Goal: Information Seeking & Learning: Learn about a topic

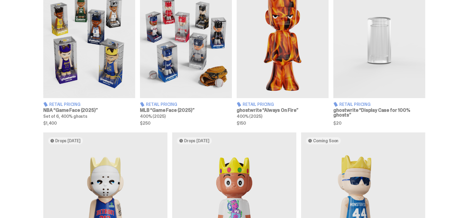
scroll to position [358, 0]
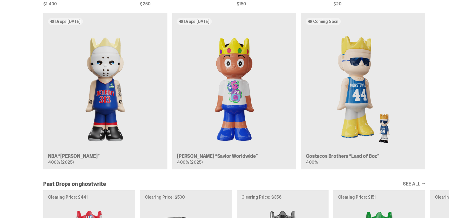
click at [114, 100] on div "Drops [DATE] NBA “[PERSON_NAME]” 400% (2025) Drops [DATE] [PERSON_NAME] “Savior…" at bounding box center [234, 93] width 430 height 161
click at [113, 106] on div "Drops [DATE] NBA “[PERSON_NAME]” 400% (2025) Drops [DATE] [PERSON_NAME] “Savior…" at bounding box center [234, 93] width 430 height 161
click at [109, 118] on div "Drops [DATE] NBA “[PERSON_NAME]” 400% (2025) Drops [DATE] [PERSON_NAME] “Savior…" at bounding box center [234, 93] width 430 height 161
click at [98, 103] on div "Drops [DATE] NBA “[PERSON_NAME]” 400% (2025) Drops [DATE] [PERSON_NAME] “Savior…" at bounding box center [234, 93] width 430 height 161
click at [131, 104] on div "Drops [DATE] NBA “[PERSON_NAME]” 400% (2025) Drops [DATE] [PERSON_NAME] “Savior…" at bounding box center [234, 93] width 430 height 161
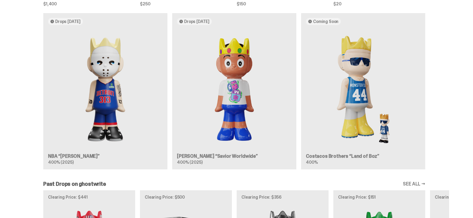
click at [111, 96] on div "Drops Oct 14 NBA “Eminem” 400% (2025) Drops Oct 21 Jae Tips “Savior Worldwide” …" at bounding box center [234, 93] width 430 height 161
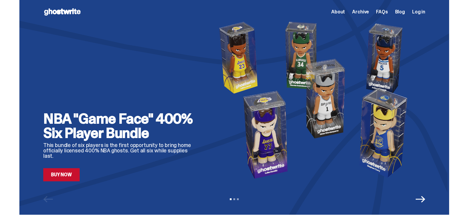
scroll to position [358, 0]
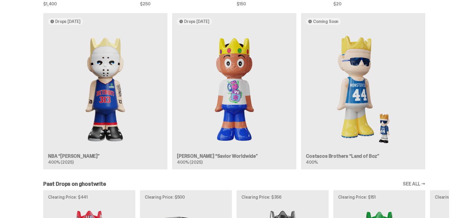
click at [237, 99] on div "Drops [DATE] NBA “[PERSON_NAME]” 400% (2025) Drops [DATE] [PERSON_NAME] “Savior…" at bounding box center [234, 93] width 430 height 161
click at [235, 104] on div "Drops [DATE] NBA “[PERSON_NAME]” 400% (2025) Drops [DATE] [PERSON_NAME] “Savior…" at bounding box center [234, 93] width 430 height 161
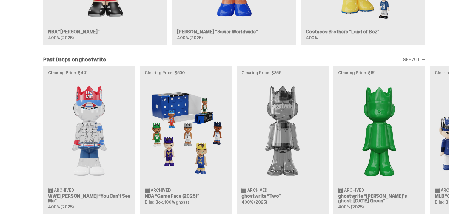
scroll to position [538, 0]
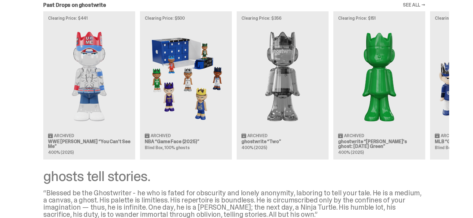
click at [91, 104] on div "Clearing Price: $441 Archived WWE [PERSON_NAME] “You Can't See Me” 400% (2025) …" at bounding box center [234, 85] width 430 height 148
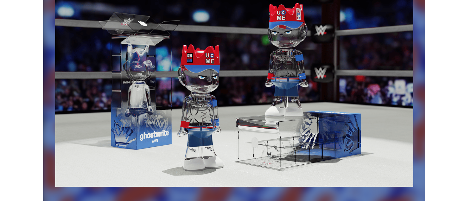
scroll to position [964, 0]
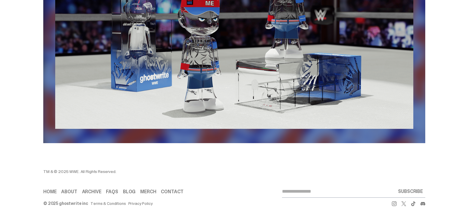
click at [114, 192] on link "FAQs" at bounding box center [112, 192] width 12 height 5
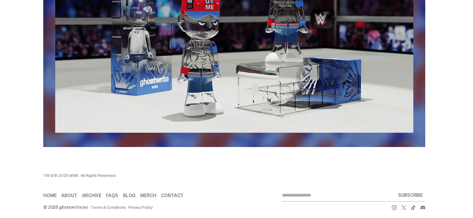
scroll to position [964, 0]
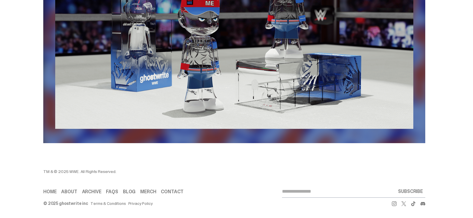
click at [73, 191] on link "About" at bounding box center [69, 192] width 16 height 5
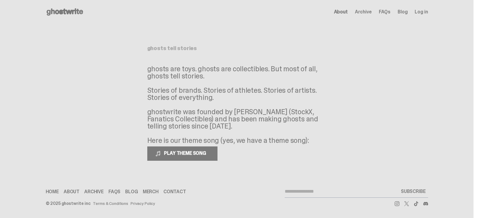
click at [361, 12] on span "Archive" at bounding box center [363, 12] width 17 height 5
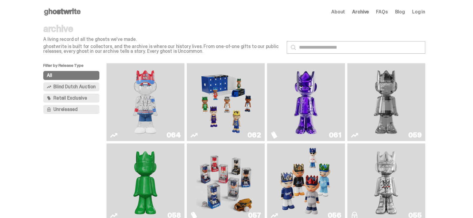
click at [74, 112] on button "Unreleased" at bounding box center [71, 109] width 56 height 9
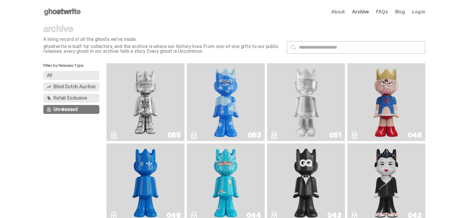
click at [153, 110] on img "I Was There SummerSlam" at bounding box center [145, 102] width 59 height 73
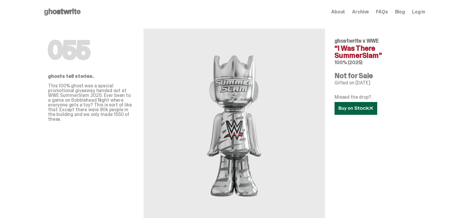
click at [343, 108] on use at bounding box center [356, 108] width 34 height 4
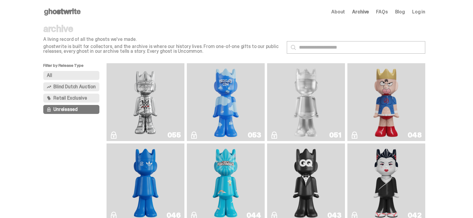
click at [224, 115] on img "ghooooost" at bounding box center [226, 102] width 32 height 73
click at [402, 14] on link "Blog" at bounding box center [400, 12] width 10 height 5
click at [330, 47] on input "text" at bounding box center [356, 47] width 139 height 13
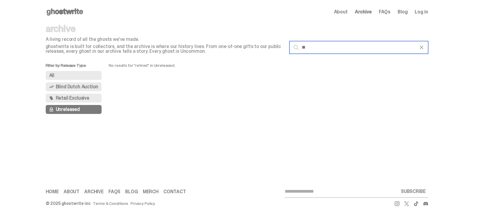
type input "*"
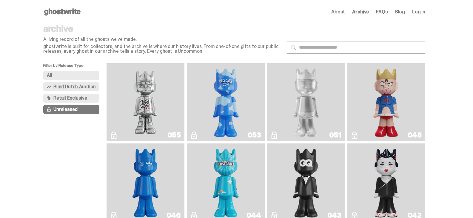
click at [362, 13] on span "Archive" at bounding box center [360, 12] width 17 height 5
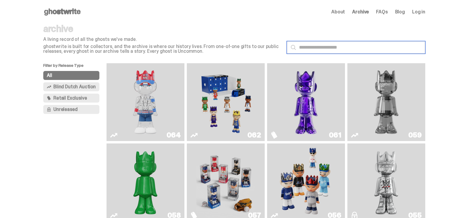
click at [328, 49] on input "text" at bounding box center [356, 47] width 139 height 13
click at [159, 110] on img "You Can't See Me" at bounding box center [145, 102] width 59 height 73
click at [346, 48] on input "text" at bounding box center [356, 47] width 139 height 13
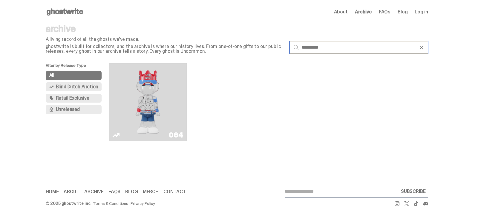
type input "*********"
click at [235, 21] on div "Open main menu Home About Archive FAQs Blog Log in About Archive FAQs Blog Log …" at bounding box center [237, 12] width 382 height 24
click at [83, 96] on span "Retail Exclusive" at bounding box center [72, 98] width 33 height 5
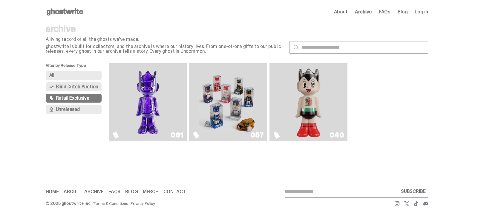
click at [84, 86] on span "Blind Dutch Auction" at bounding box center [77, 87] width 42 height 5
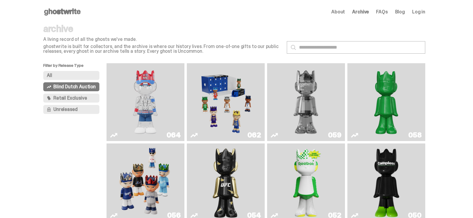
click at [77, 108] on span "Unreleased" at bounding box center [65, 109] width 24 height 5
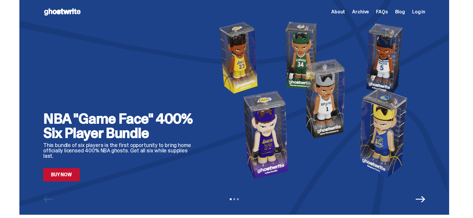
drag, startPoint x: 180, startPoint y: 47, endPoint x: 175, endPoint y: 95, distance: 48.0
drag, startPoint x: 175, startPoint y: 95, endPoint x: 462, endPoint y: 67, distance: 288.7
click at [462, 67] on div "NBA "Game Face" 400% Six Player Bundle This bundle of six players is the first …" at bounding box center [234, 107] width 469 height 215
click at [363, 12] on span "Archive" at bounding box center [360, 12] width 17 height 5
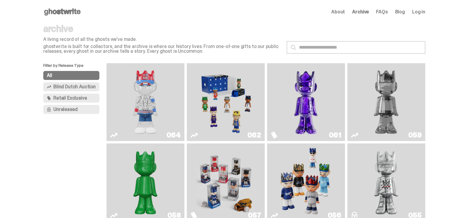
click at [151, 105] on img "You Can't See Me" at bounding box center [145, 102] width 59 height 73
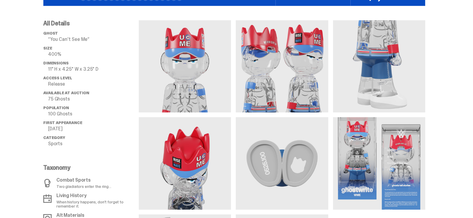
scroll to position [448, 0]
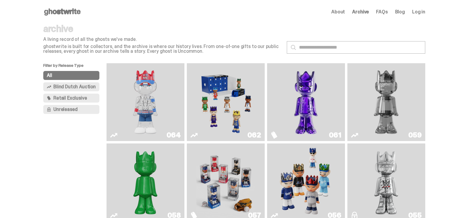
click at [157, 113] on img "You Can't See Me" at bounding box center [145, 102] width 59 height 73
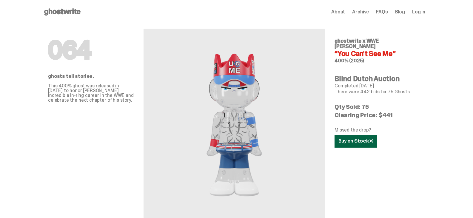
click at [346, 135] on link at bounding box center [356, 141] width 43 height 13
click at [364, 12] on span "Archive" at bounding box center [360, 12] width 17 height 5
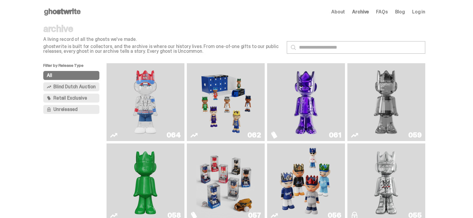
click at [143, 104] on img "You Can't See Me" at bounding box center [145, 102] width 59 height 73
